Goal: Task Accomplishment & Management: Use online tool/utility

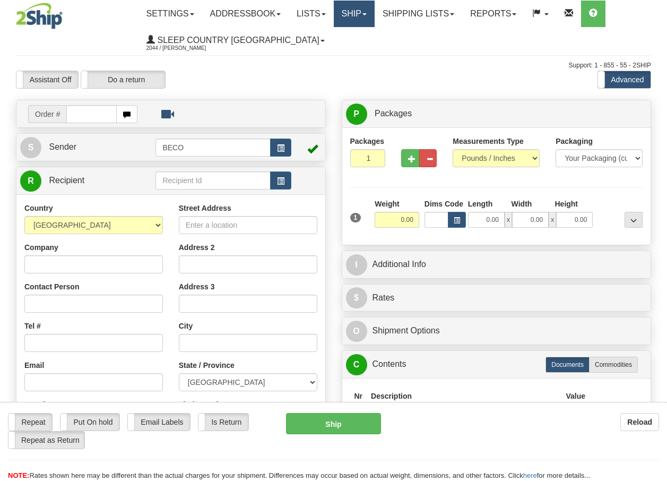
click at [366, 15] on link "Ship" at bounding box center [354, 14] width 41 height 27
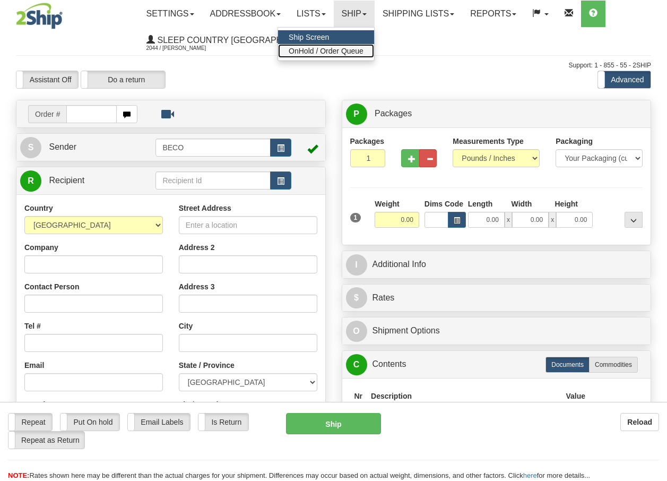
click at [351, 53] on span "OnHold / Order Queue" at bounding box center [326, 51] width 75 height 8
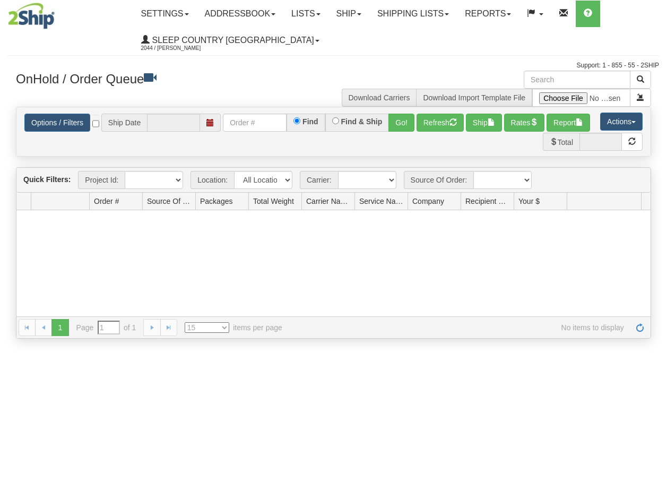
type input "[DATE]"
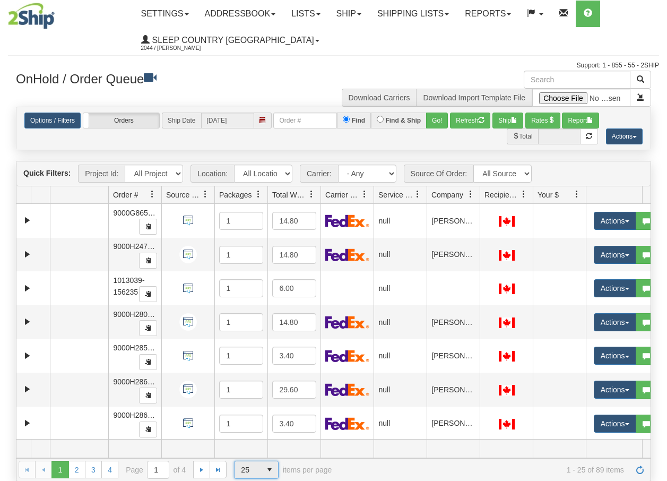
click at [271, 470] on span "select" at bounding box center [269, 469] width 17 height 17
click at [249, 455] on span "100" at bounding box center [245, 452] width 12 height 11
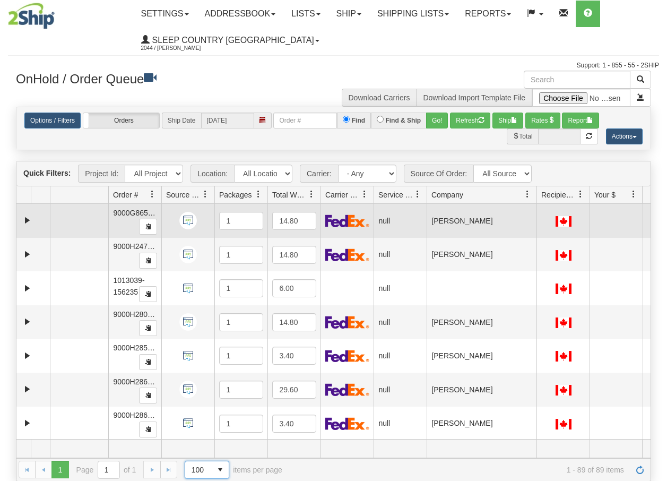
drag, startPoint x: 479, startPoint y: 200, endPoint x: 537, endPoint y: 210, distance: 58.7
click at [537, 210] on div "Quick Filters: Project Id: All Projects Location: All Locations BECO Carrier: -…" at bounding box center [333, 321] width 635 height 320
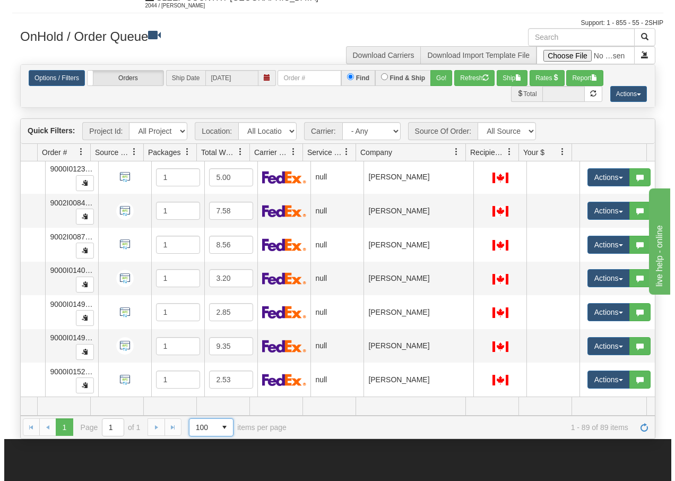
scroll to position [2756, 75]
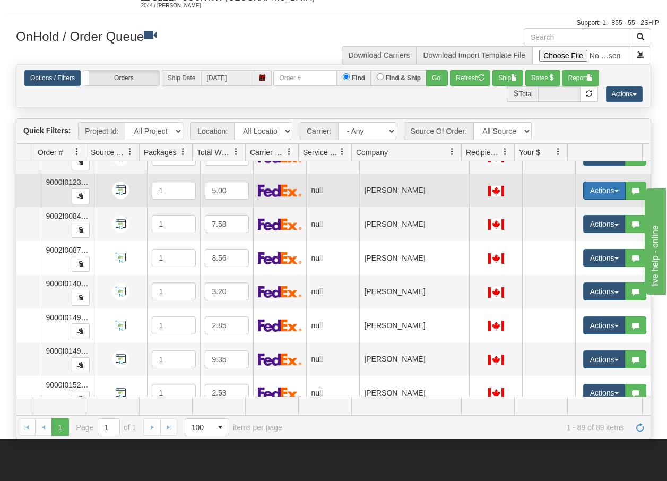
click at [609, 194] on button "Actions" at bounding box center [604, 191] width 42 height 18
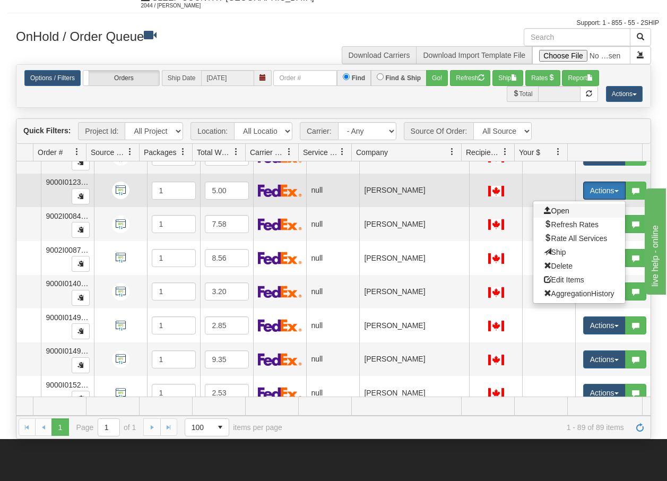
click at [552, 209] on span "Open" at bounding box center [556, 210] width 25 height 8
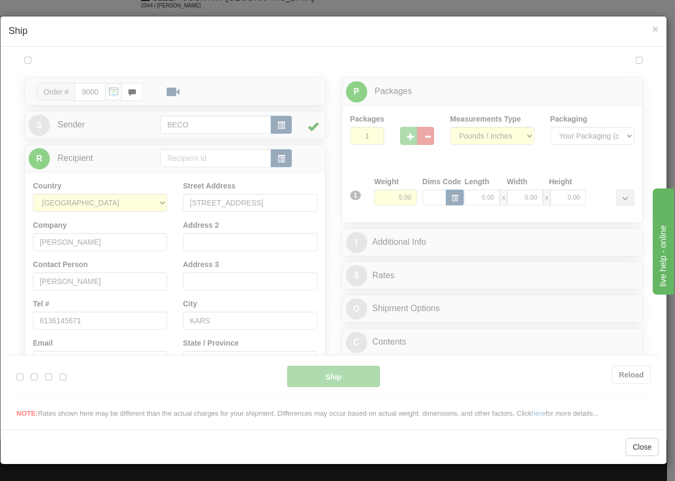
scroll to position [0, 0]
type input "13:12"
type input "16:00"
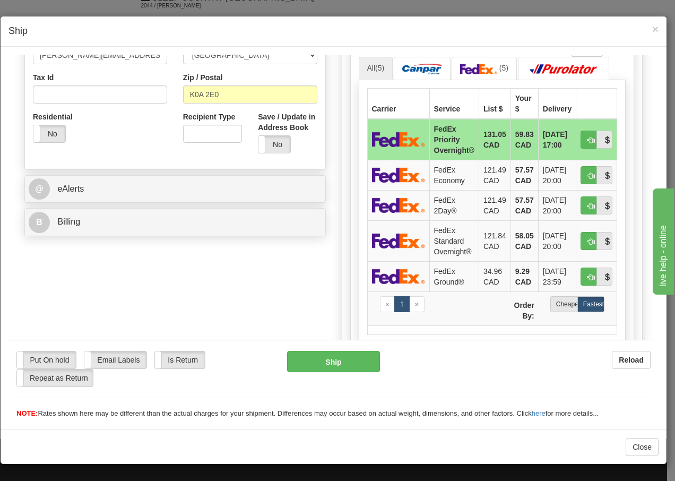
scroll to position [347, 0]
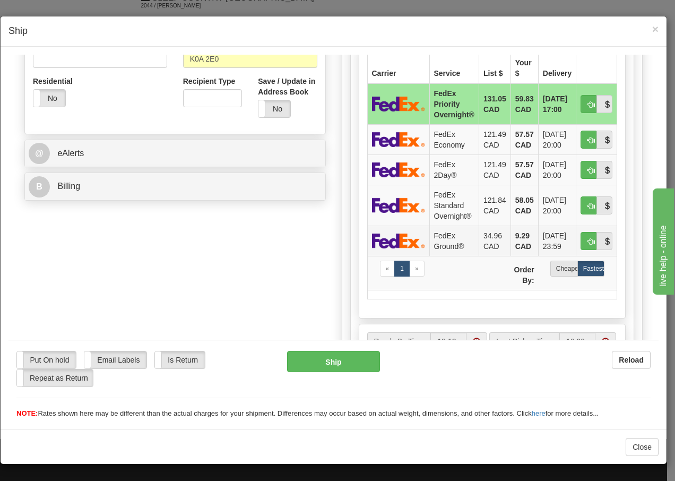
click at [445, 240] on td "FedEx Ground®" at bounding box center [453, 240] width 49 height 30
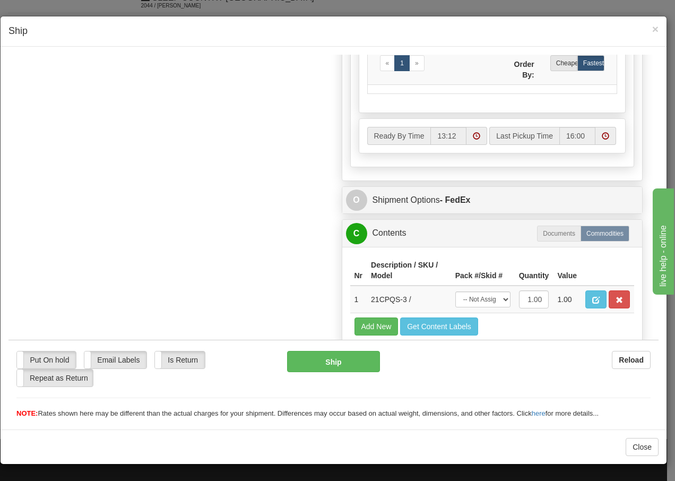
scroll to position [603, 0]
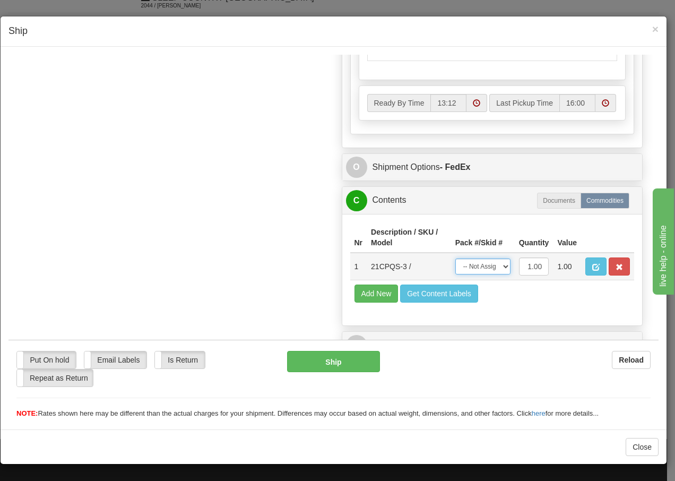
drag, startPoint x: 492, startPoint y: 269, endPoint x: 490, endPoint y: 275, distance: 7.2
click at [491, 269] on select "-- Not Assigned -- Package 1" at bounding box center [482, 266] width 55 height 16
select select "0"
click at [455, 258] on select "-- Not Assigned -- Package 1" at bounding box center [482, 266] width 55 height 16
click at [313, 358] on button "Ship" at bounding box center [333, 360] width 92 height 21
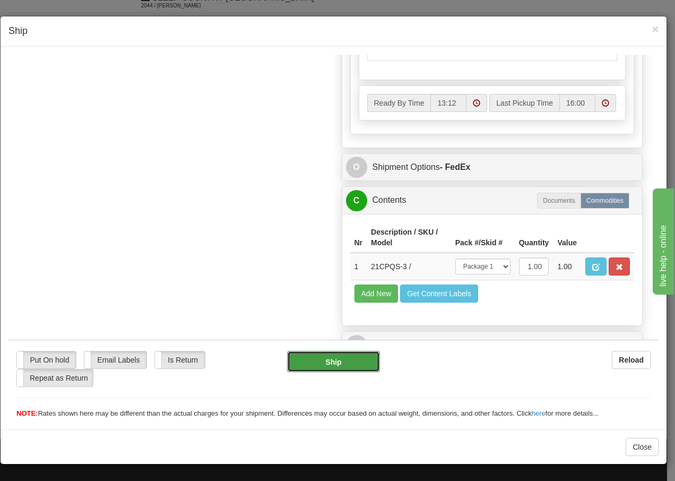
type input "92"
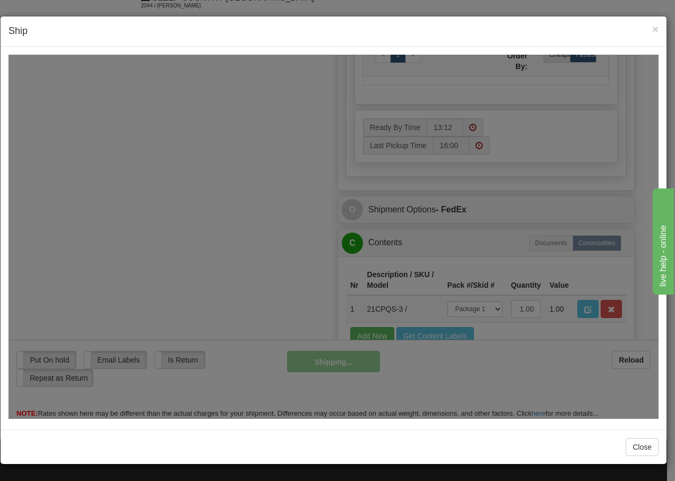
scroll to position [645, 0]
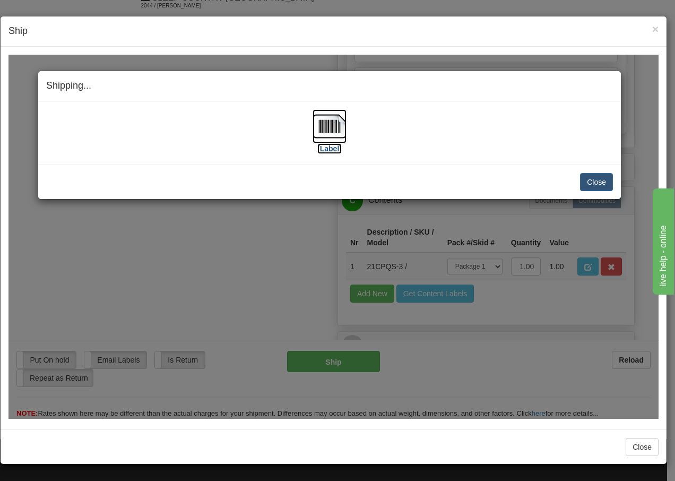
click at [334, 127] on img at bounding box center [330, 126] width 34 height 34
click at [598, 178] on button "Close" at bounding box center [596, 181] width 33 height 18
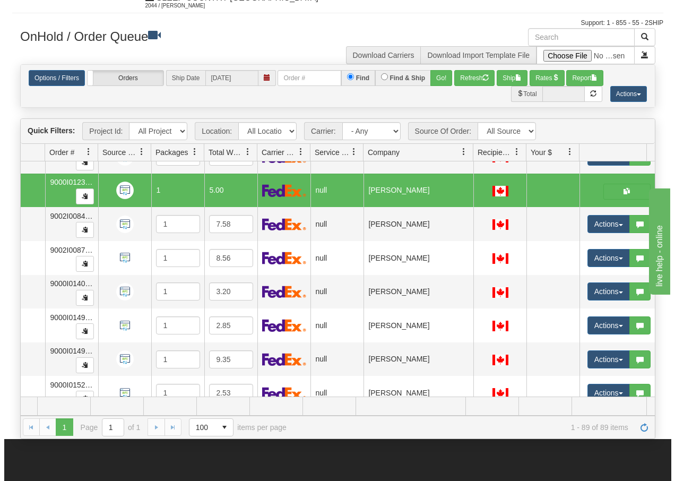
scroll to position [0, 68]
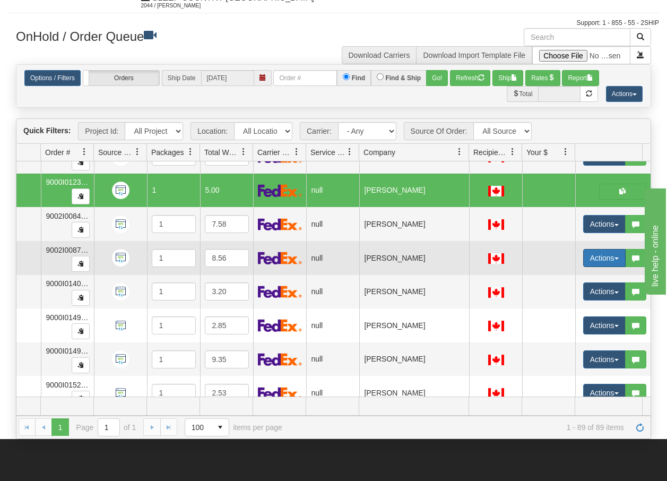
click at [615, 258] on span "button" at bounding box center [617, 258] width 4 height 2
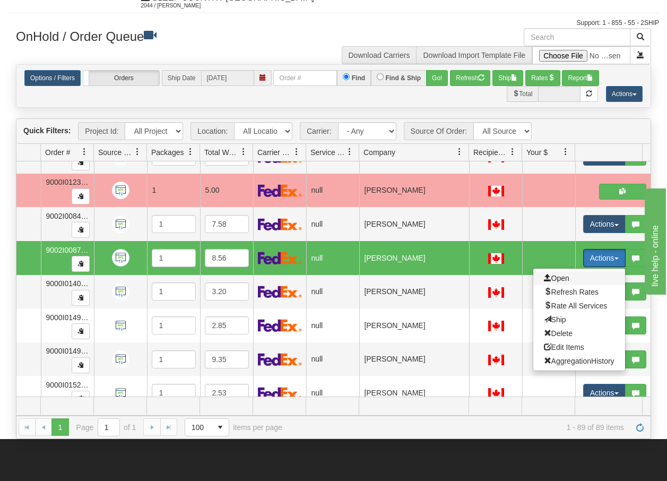
click at [561, 279] on span "Open" at bounding box center [556, 278] width 25 height 8
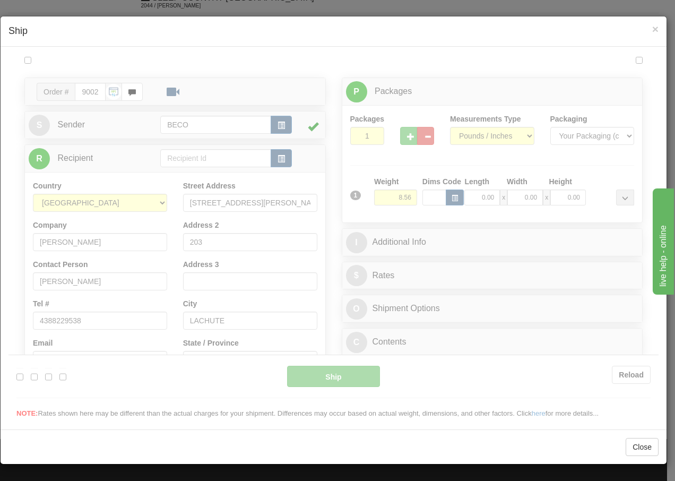
scroll to position [0, 0]
type input "13:13"
type input "16:00"
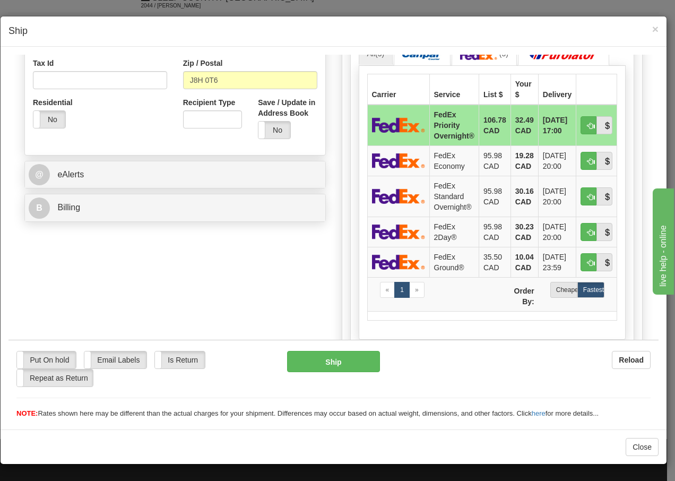
scroll to position [332, 0]
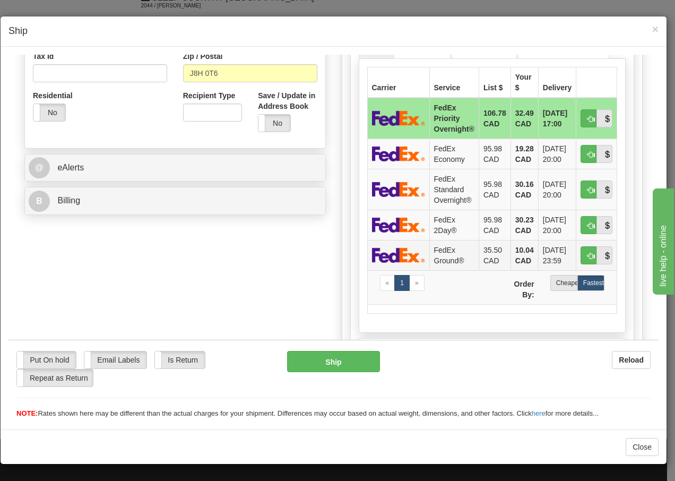
click at [438, 252] on td "FedEx Ground®" at bounding box center [453, 254] width 49 height 30
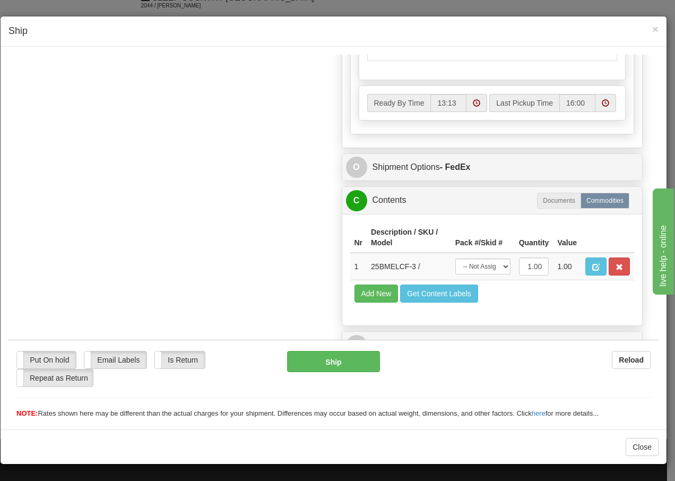
scroll to position [603, 0]
drag, startPoint x: 484, startPoint y: 263, endPoint x: 487, endPoint y: 271, distance: 8.6
click at [484, 263] on select "-- Not Assigned -- Package 1" at bounding box center [482, 266] width 55 height 16
select select "0"
click at [455, 258] on select "-- Not Assigned -- Package 1" at bounding box center [482, 266] width 55 height 16
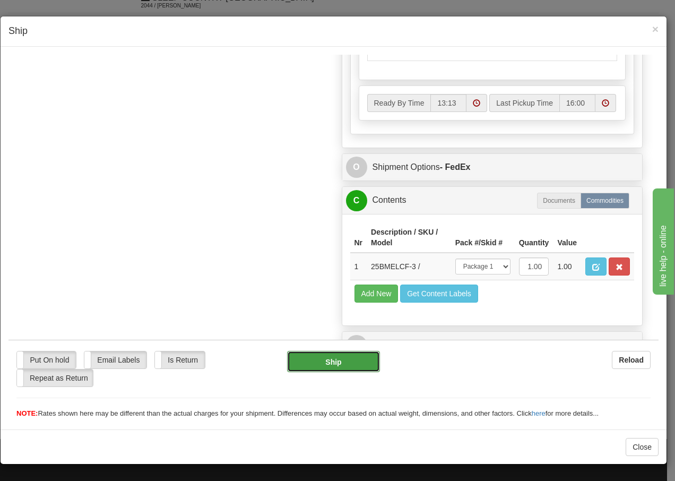
click at [331, 359] on button "Ship" at bounding box center [333, 360] width 92 height 21
type input "92"
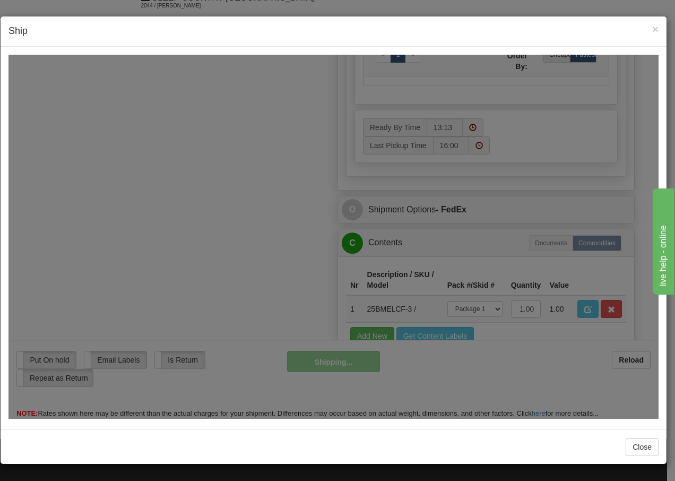
scroll to position [645, 0]
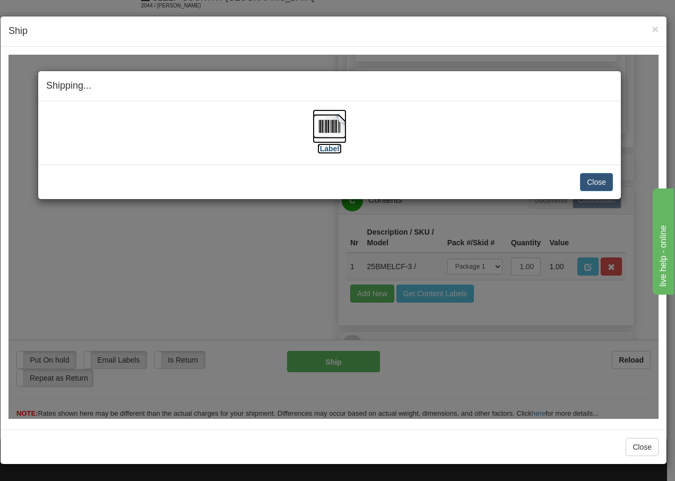
click at [331, 127] on img at bounding box center [330, 126] width 34 height 34
click at [606, 181] on button "Close" at bounding box center [596, 181] width 33 height 18
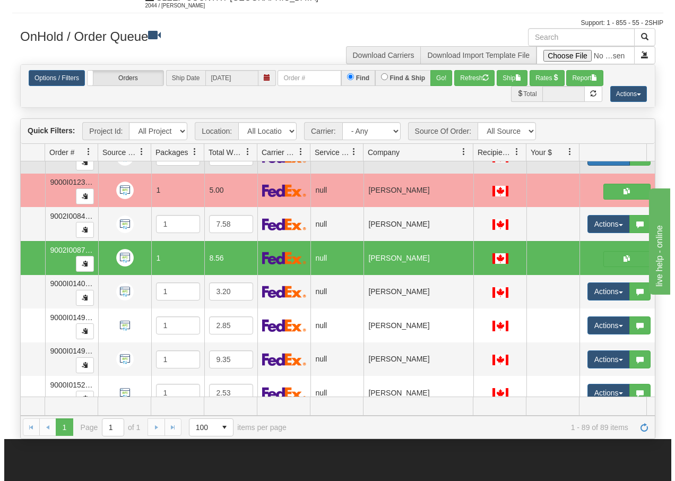
scroll to position [0, 67]
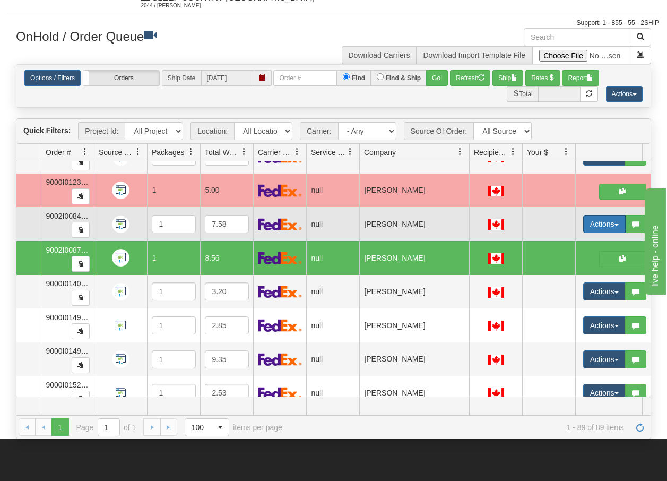
click at [615, 227] on button "Actions" at bounding box center [604, 224] width 42 height 18
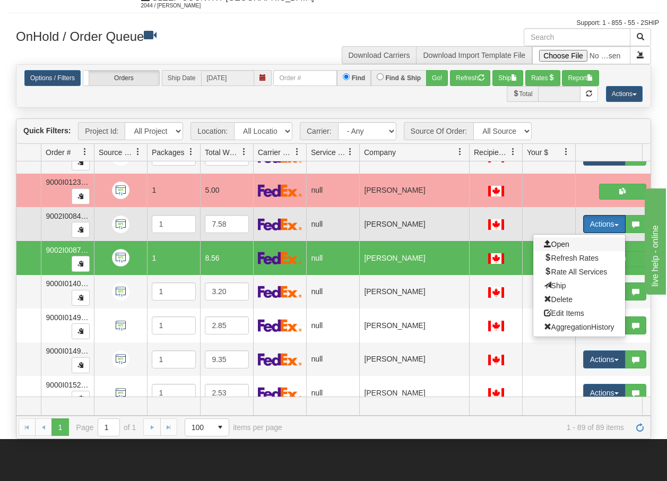
click at [554, 244] on span "Open" at bounding box center [556, 244] width 25 height 8
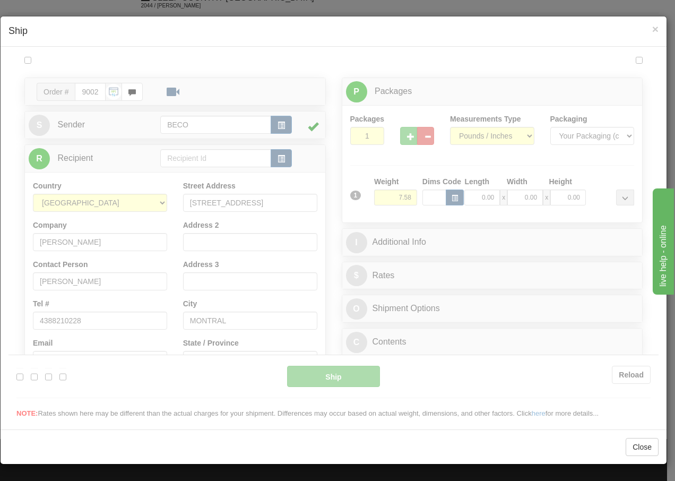
scroll to position [0, 0]
type input "13:13"
type input "16:00"
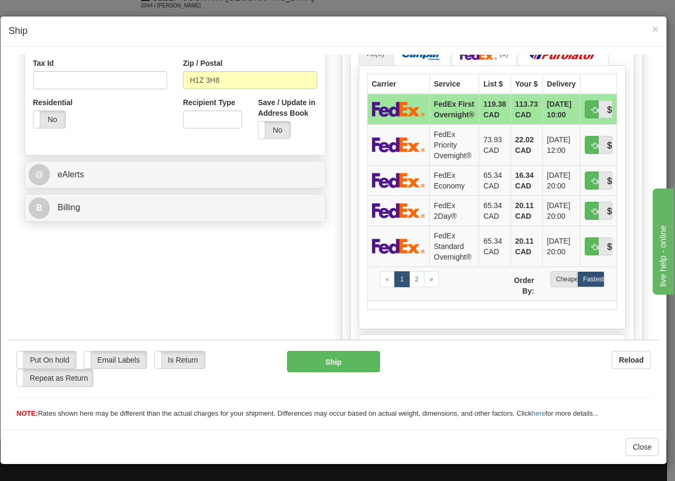
scroll to position [332, 0]
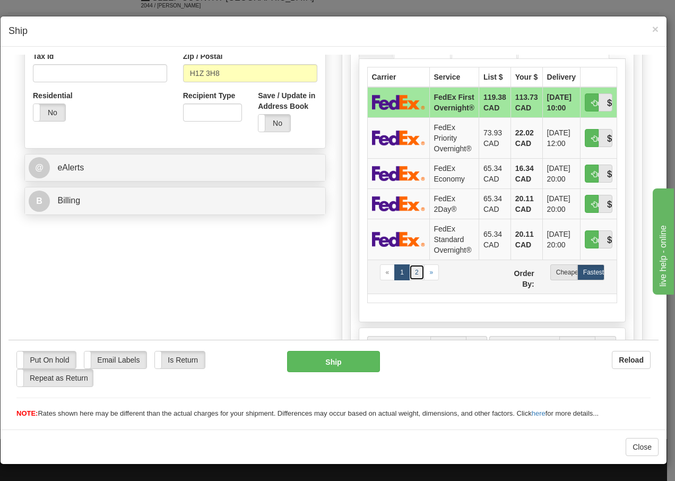
click at [412, 280] on link "2" at bounding box center [416, 272] width 15 height 16
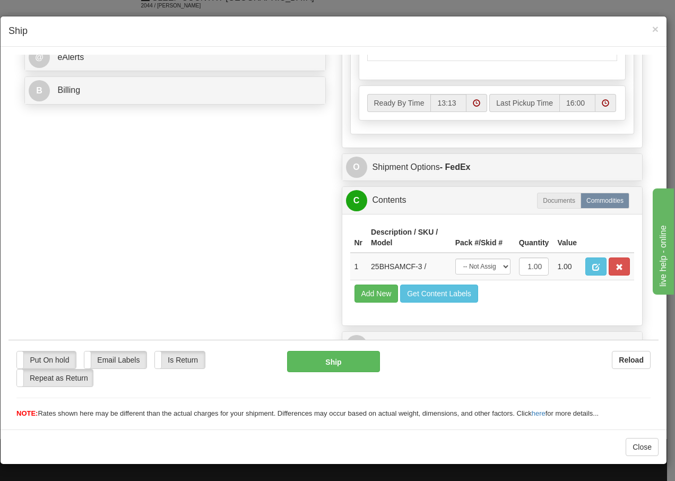
scroll to position [461, 0]
click at [495, 267] on select "-- Not Assigned -- Package 1" at bounding box center [482, 266] width 55 height 16
select select "0"
click at [455, 258] on select "-- Not Assigned -- Package 1" at bounding box center [482, 266] width 55 height 16
click at [321, 366] on button "Ship" at bounding box center [333, 360] width 92 height 21
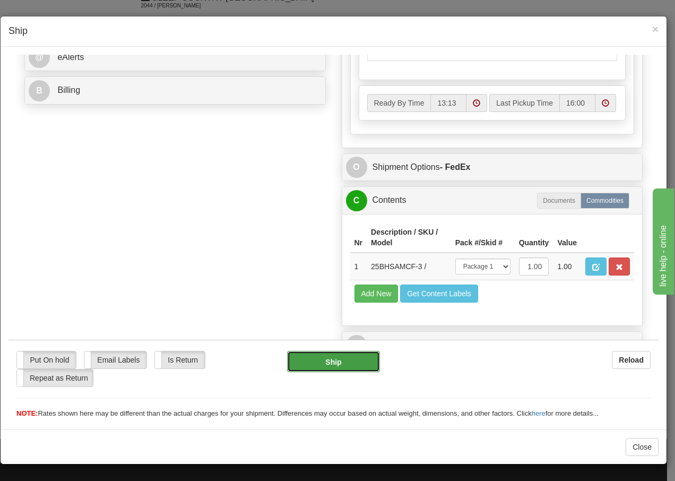
type input "92"
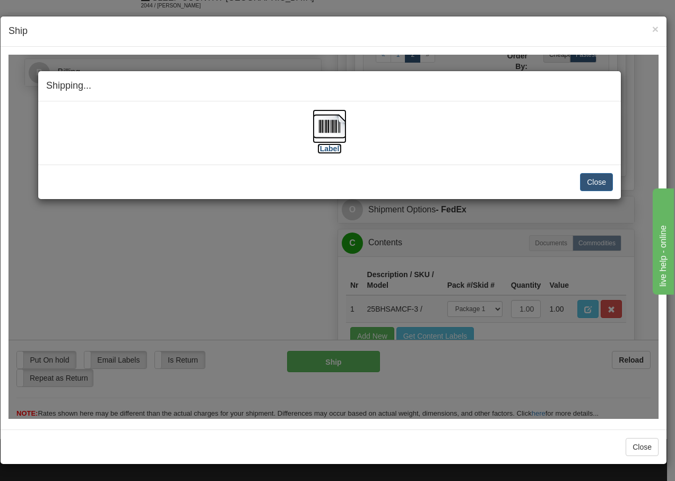
click at [330, 125] on img at bounding box center [330, 126] width 34 height 34
click at [594, 179] on button "Close" at bounding box center [596, 181] width 33 height 18
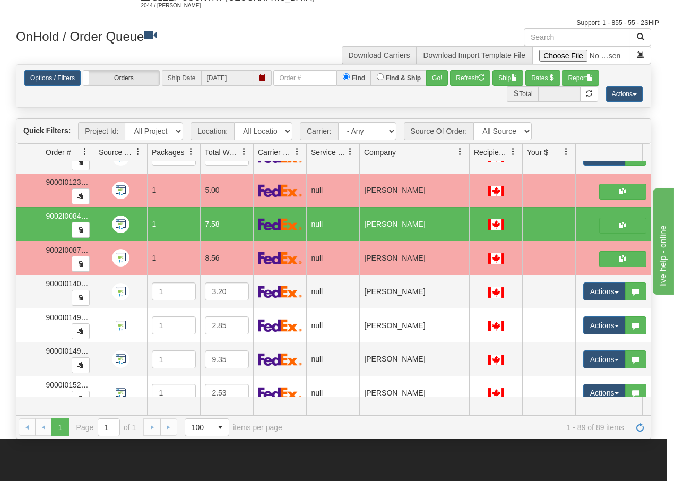
scroll to position [0, 0]
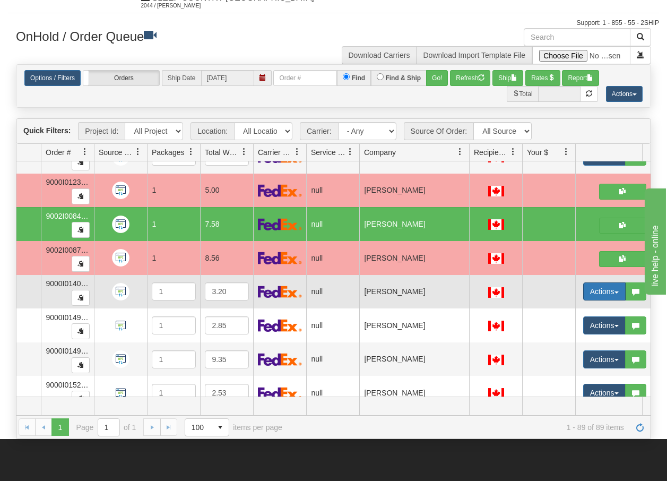
click at [618, 293] on span "button" at bounding box center [617, 292] width 4 height 2
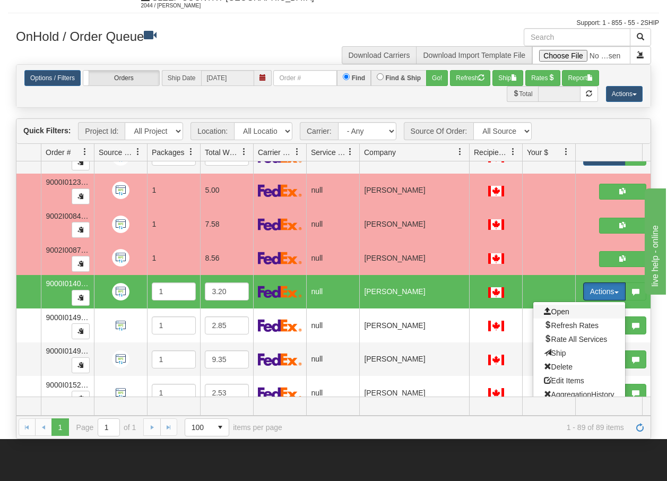
click at [563, 310] on span "Open" at bounding box center [556, 311] width 25 height 8
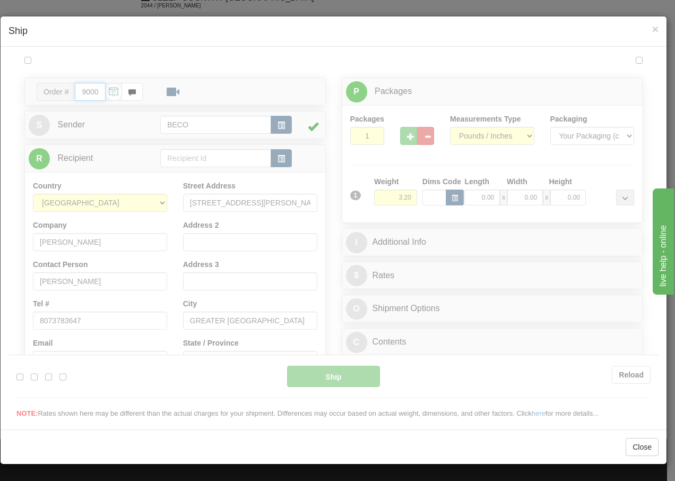
type input "13:14"
type input "16:00"
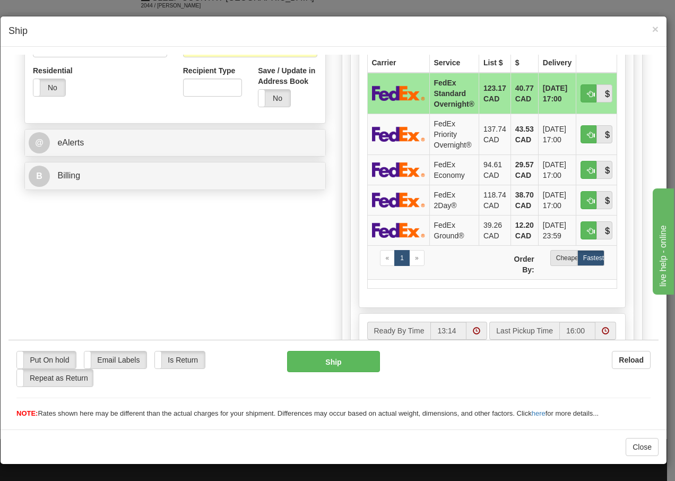
scroll to position [361, 0]
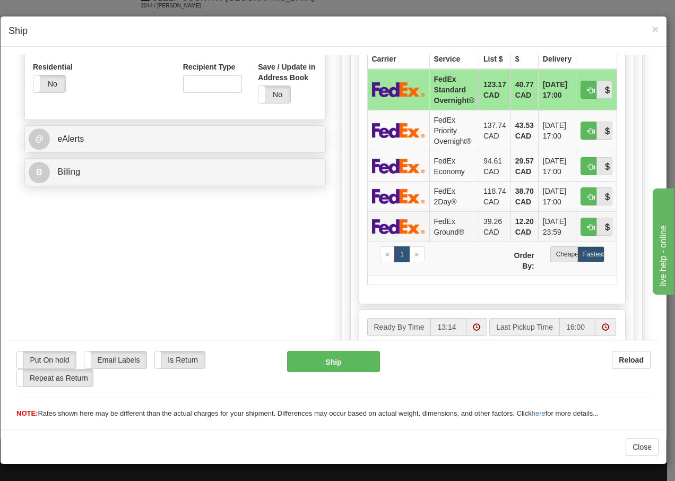
click at [436, 229] on td "FedEx Ground®" at bounding box center [453, 226] width 49 height 30
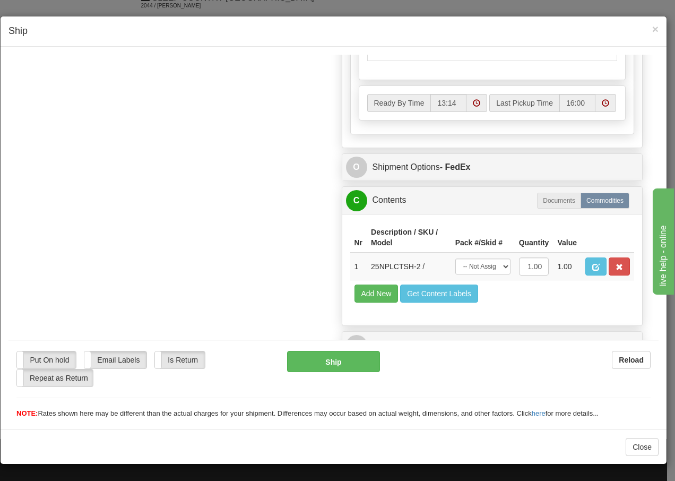
scroll to position [603, 0]
click at [487, 272] on select "-- Not Assigned -- Package 1" at bounding box center [482, 266] width 55 height 16
select select "0"
click at [455, 258] on select "-- Not Assigned -- Package 1" at bounding box center [482, 266] width 55 height 16
click at [324, 361] on button "Ship" at bounding box center [333, 360] width 92 height 21
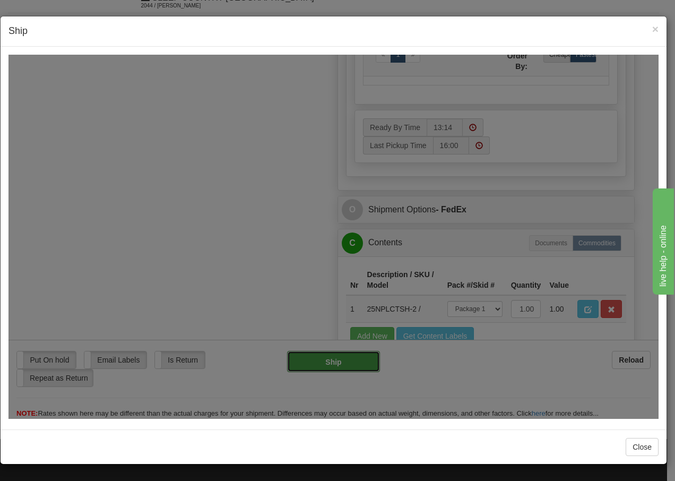
type input "92"
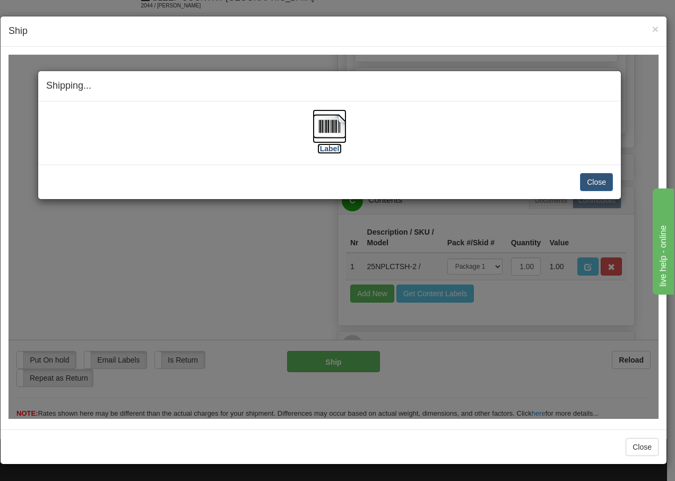
click at [337, 128] on img at bounding box center [330, 126] width 34 height 34
click at [590, 182] on button "Close" at bounding box center [596, 181] width 33 height 18
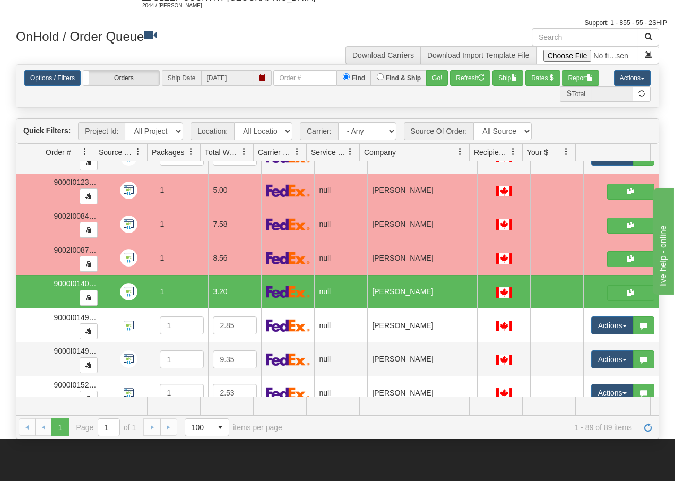
scroll to position [0, 0]
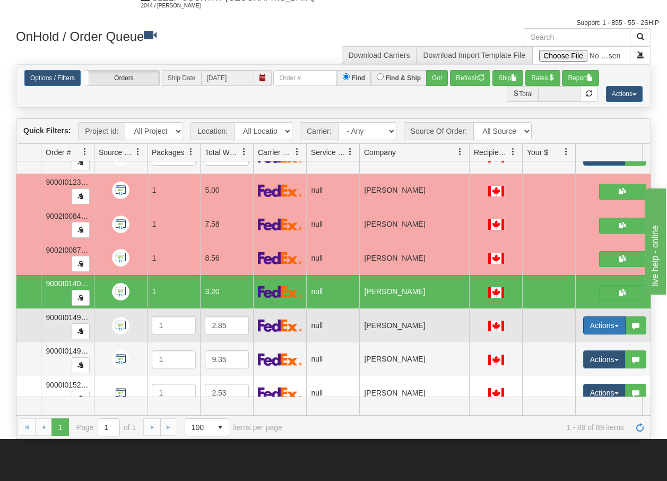
click at [617, 324] on button "Actions" at bounding box center [604, 325] width 42 height 18
click at [565, 346] on span "Open" at bounding box center [556, 345] width 25 height 8
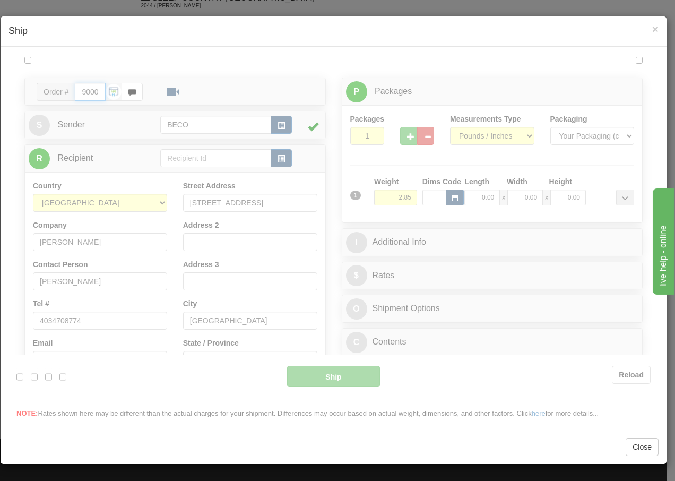
type input "13:15"
type input "16:00"
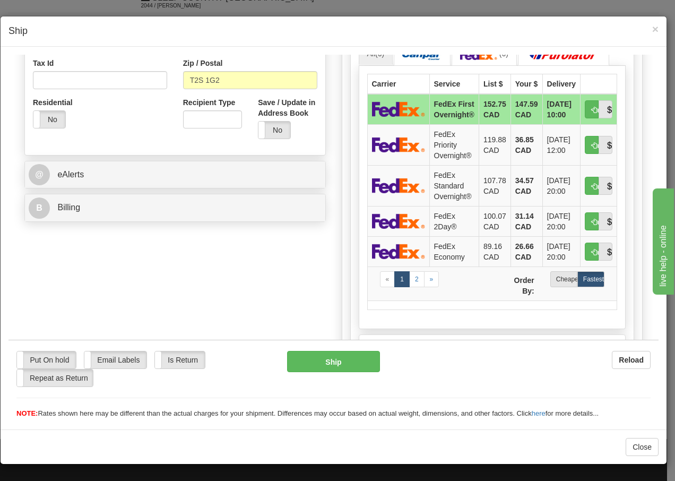
scroll to position [347, 0]
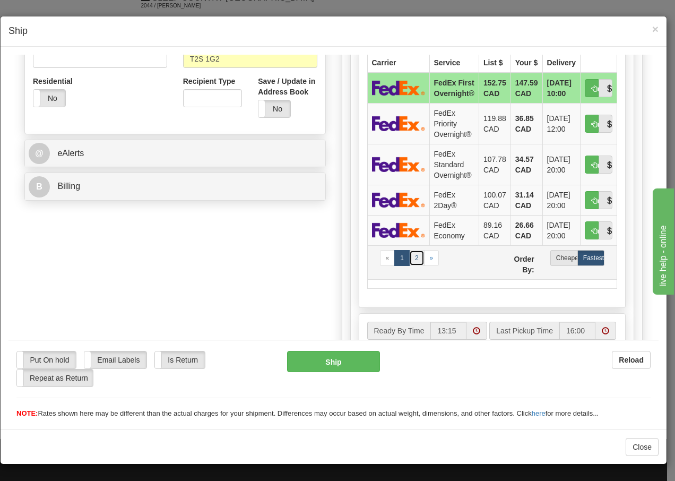
click at [411, 260] on link "2" at bounding box center [416, 257] width 15 height 16
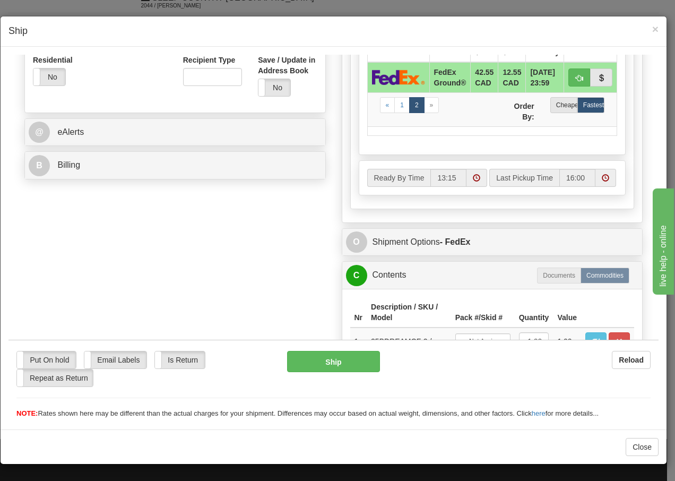
scroll to position [461, 0]
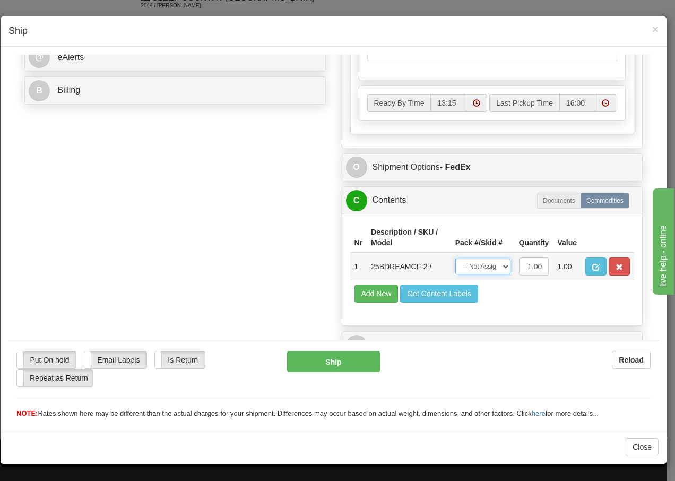
drag, startPoint x: 487, startPoint y: 269, endPoint x: 485, endPoint y: 275, distance: 6.7
click at [487, 269] on select "-- Not Assigned -- Package 1" at bounding box center [482, 266] width 55 height 16
select select "0"
click at [455, 258] on select "-- Not Assigned -- Package 1" at bounding box center [482, 266] width 55 height 16
click at [311, 360] on button "Ship" at bounding box center [333, 360] width 92 height 21
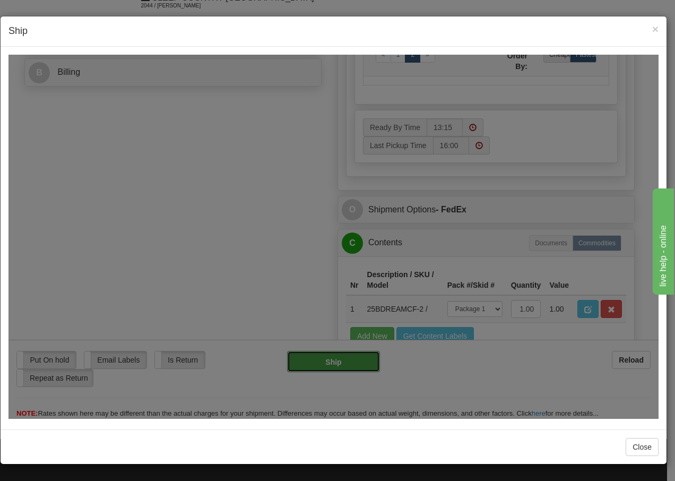
type input "92"
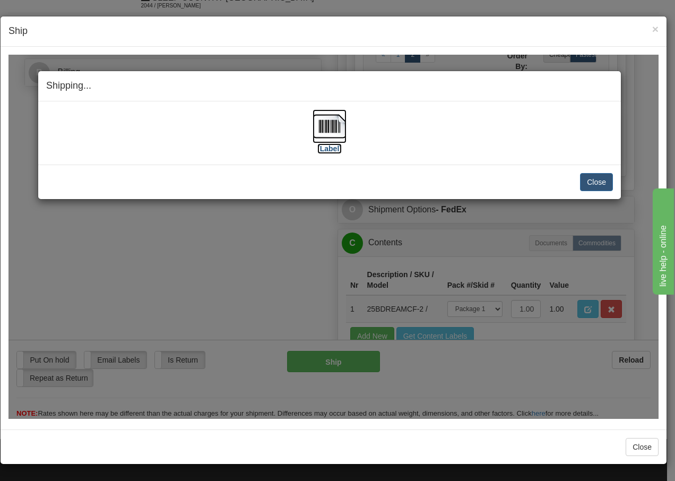
click at [328, 128] on img at bounding box center [330, 126] width 34 height 34
click at [594, 179] on button "Close" at bounding box center [596, 181] width 33 height 18
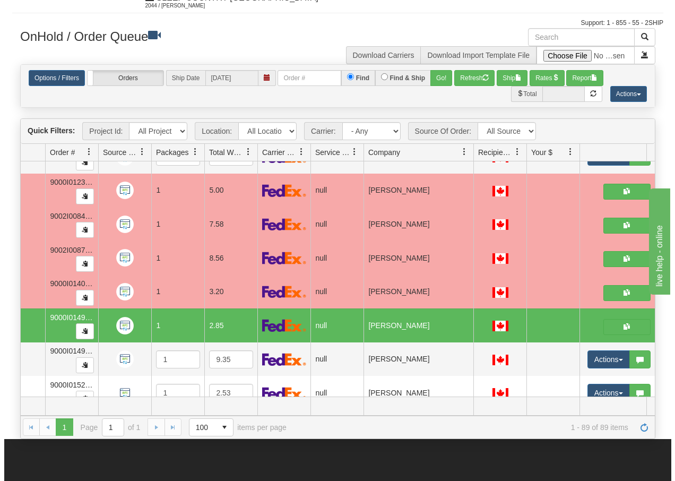
scroll to position [2777, 67]
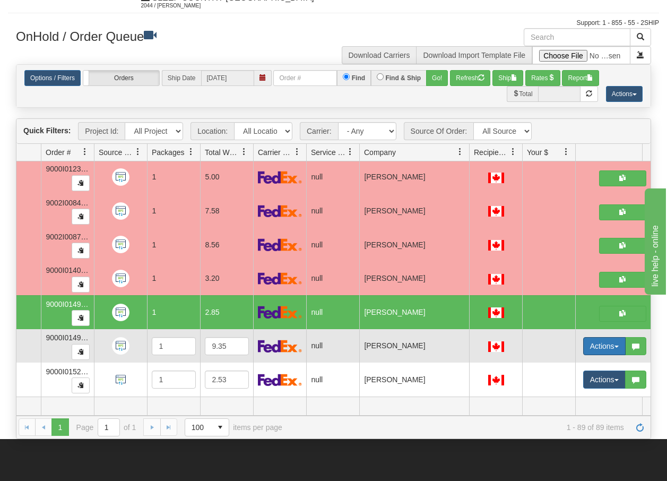
click at [618, 346] on span "button" at bounding box center [617, 347] width 4 height 2
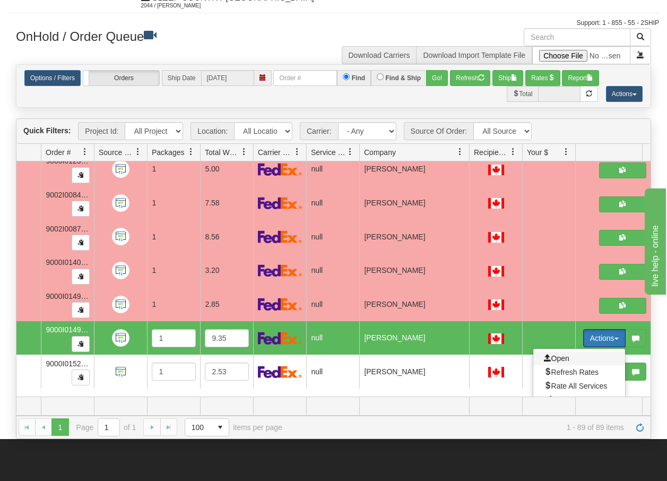
click at [560, 360] on span "Open" at bounding box center [556, 358] width 25 height 8
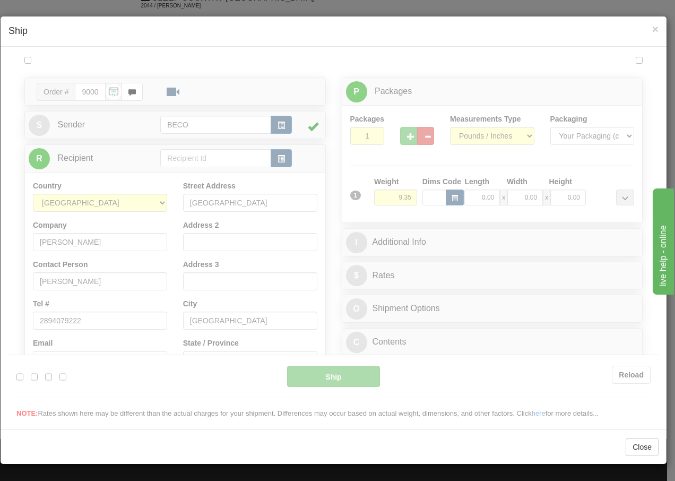
scroll to position [0, 0]
type input "13:16"
type input "16:00"
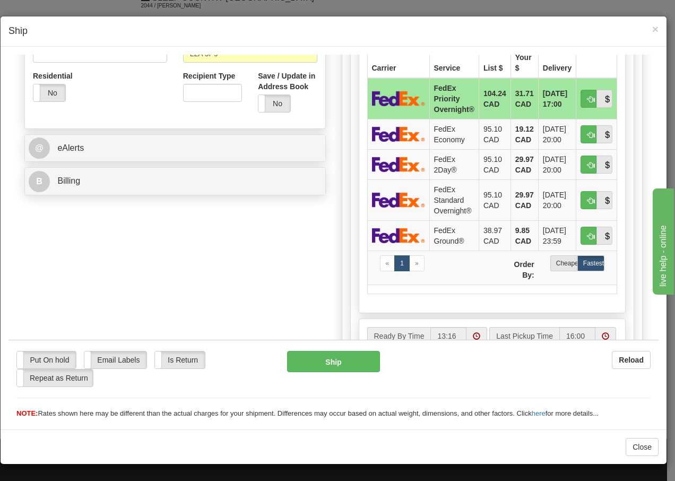
scroll to position [368, 0]
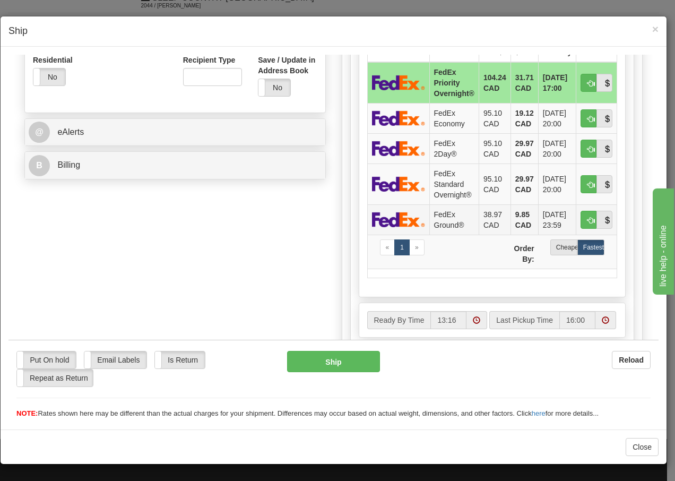
click at [436, 217] on td "FedEx Ground®" at bounding box center [453, 219] width 49 height 30
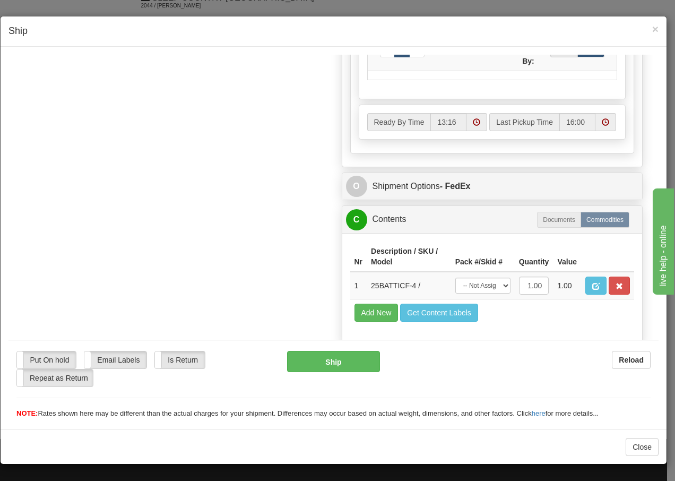
scroll to position [603, 0]
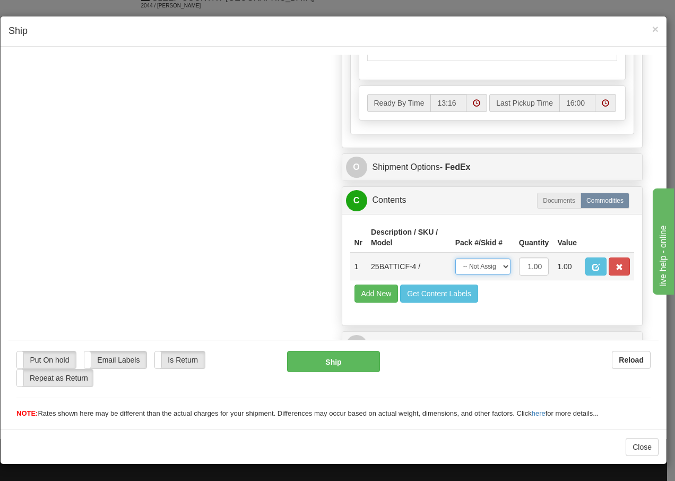
click at [476, 265] on select "-- Not Assigned -- Package 1" at bounding box center [482, 266] width 55 height 16
select select "0"
click at [455, 258] on select "-- Not Assigned -- Package 1" at bounding box center [482, 266] width 55 height 16
click at [336, 360] on button "Ship" at bounding box center [333, 360] width 92 height 21
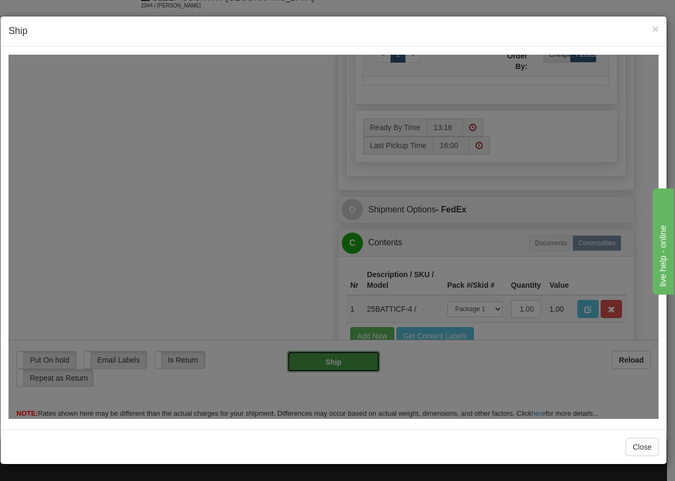
type input "92"
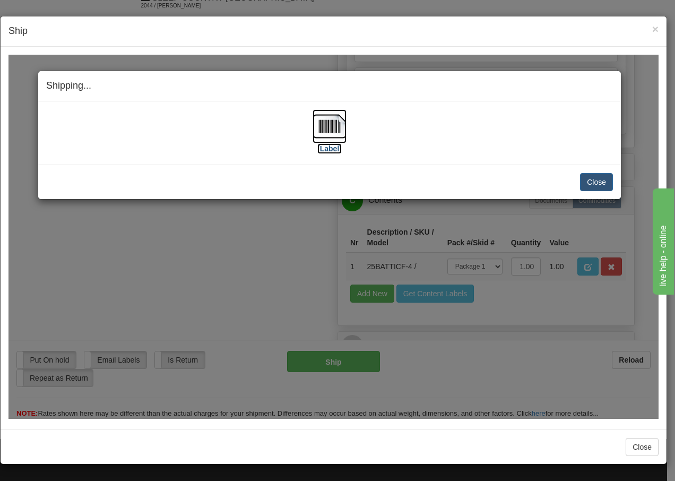
click at [332, 128] on img at bounding box center [330, 126] width 34 height 34
click at [595, 180] on button "Close" at bounding box center [596, 181] width 33 height 18
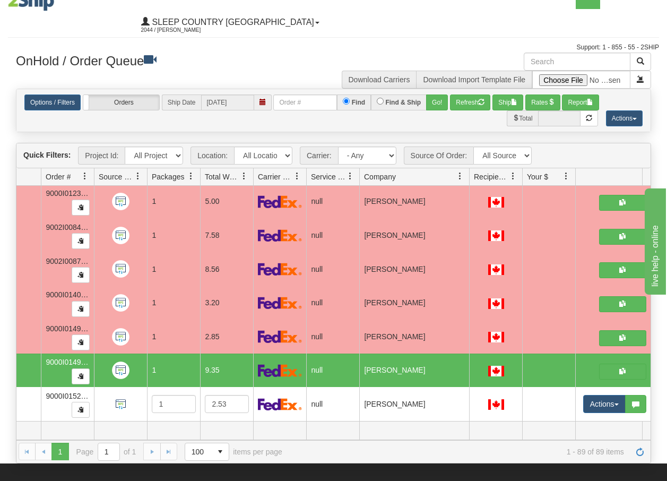
scroll to position [0, 0]
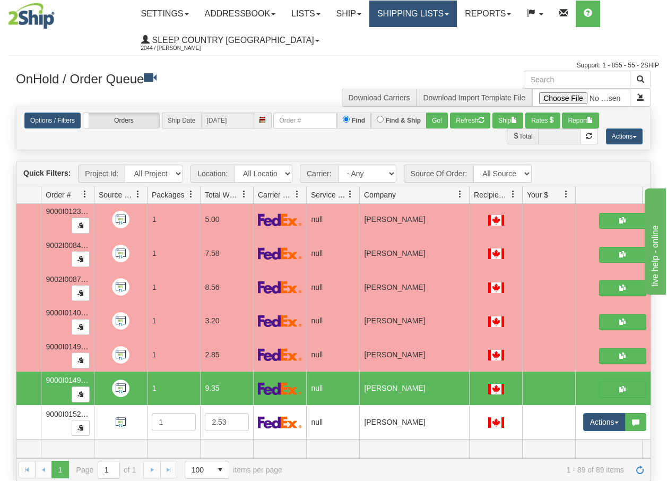
click at [442, 13] on link "Shipping lists" at bounding box center [413, 14] width 88 height 27
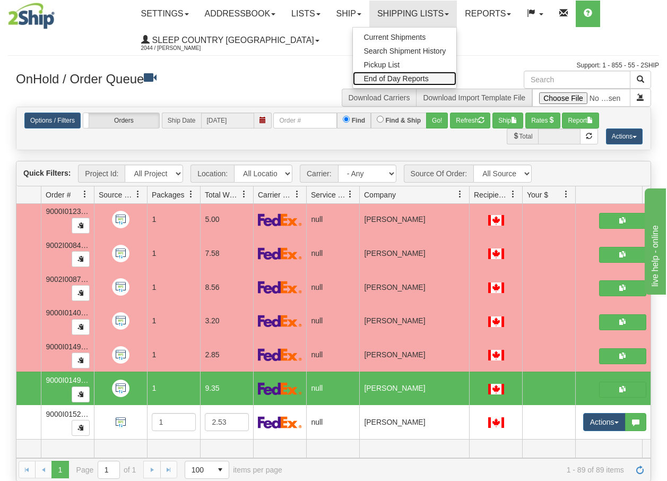
click at [417, 79] on span "End of Day Reports" at bounding box center [396, 78] width 65 height 8
